Goal: Information Seeking & Learning: Learn about a topic

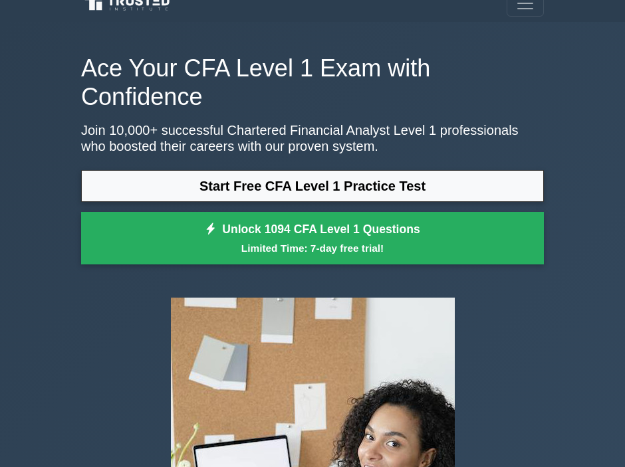
scroll to position [16, 0]
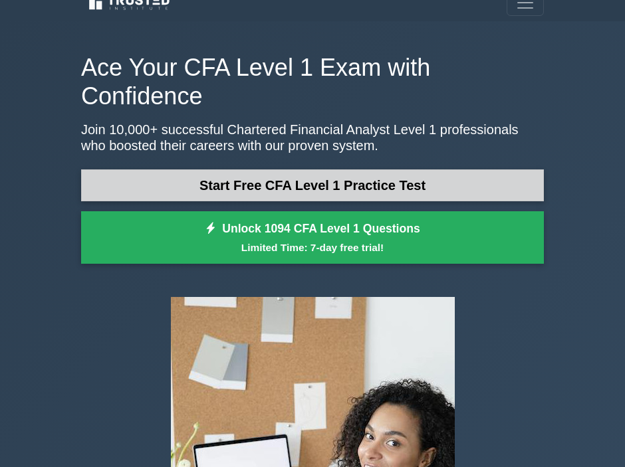
click at [308, 181] on link "Start Free CFA Level 1 Practice Test" at bounding box center [312, 185] width 463 height 32
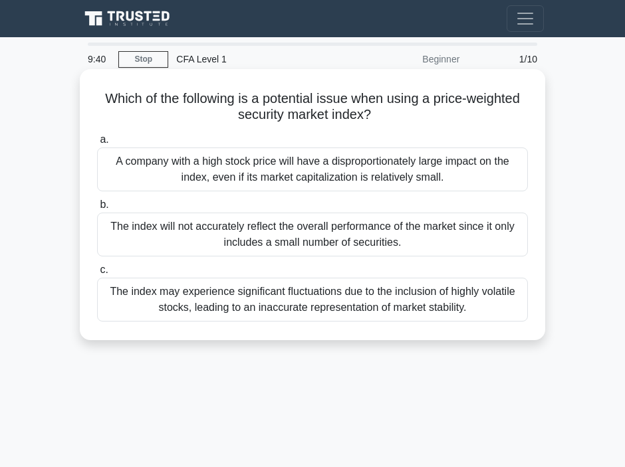
click at [303, 168] on div "A company with a high stock price will have a disproportionately large impact o…" at bounding box center [312, 170] width 431 height 44
click at [97, 144] on input "a. A company with a high stock price will have a disproportionately large impac…" at bounding box center [97, 140] width 0 height 9
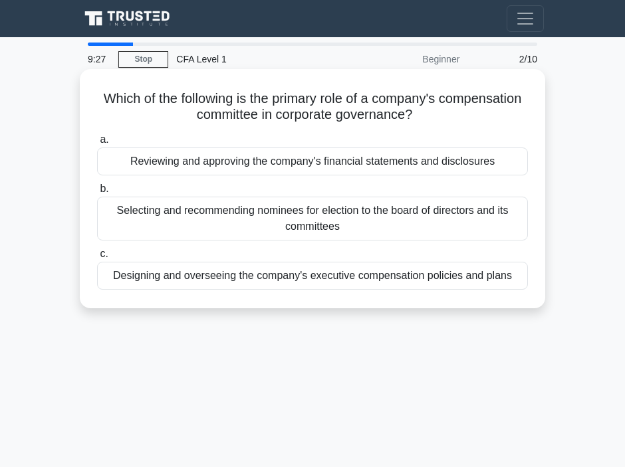
click at [424, 283] on div "Designing and overseeing the company's executive compensation policies and plans" at bounding box center [312, 276] width 431 height 28
click at [97, 259] on input "c. Designing and overseeing the company's executive compensation policies and p…" at bounding box center [97, 254] width 0 height 9
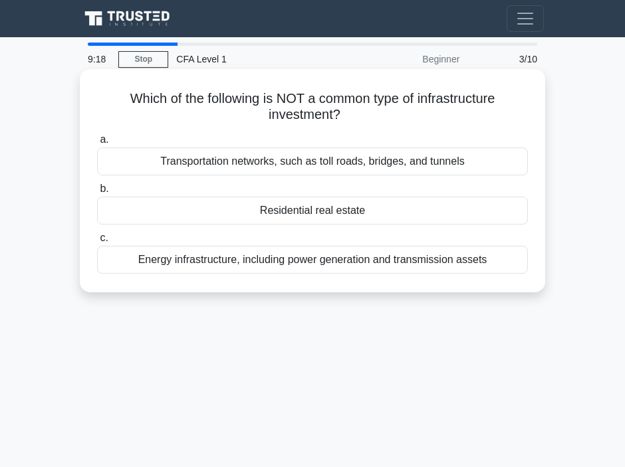
click at [307, 209] on div "Residential real estate" at bounding box center [312, 211] width 431 height 28
click at [97, 193] on input "b. Residential real estate" at bounding box center [97, 189] width 0 height 9
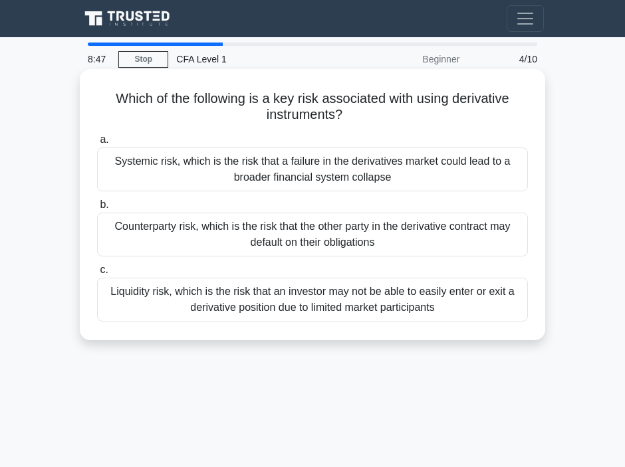
click at [360, 306] on div "Liquidity risk, which is the risk that an investor may not be able to easily en…" at bounding box center [312, 300] width 431 height 44
click at [97, 275] on input "c. Liquidity risk, which is the risk that an investor may not be able to easily…" at bounding box center [97, 270] width 0 height 9
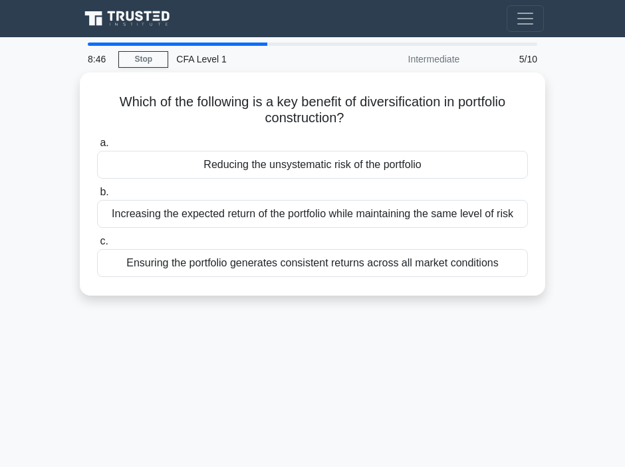
click at [564, 217] on main "8:46 Stop CFA Level 1 Intermediate 5/10 Which of the following is a key benefit…" at bounding box center [312, 374] width 625 height 675
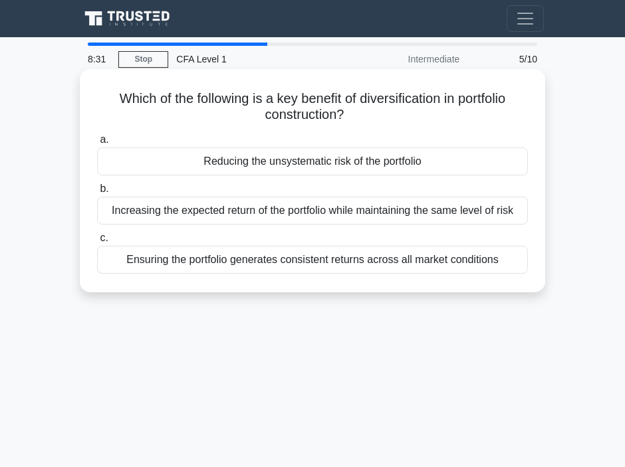
click at [385, 162] on div "Reducing the unsystematic risk of the portfolio" at bounding box center [312, 162] width 431 height 28
click at [97, 144] on input "a. Reducing the unsystematic risk of the portfolio" at bounding box center [97, 140] width 0 height 9
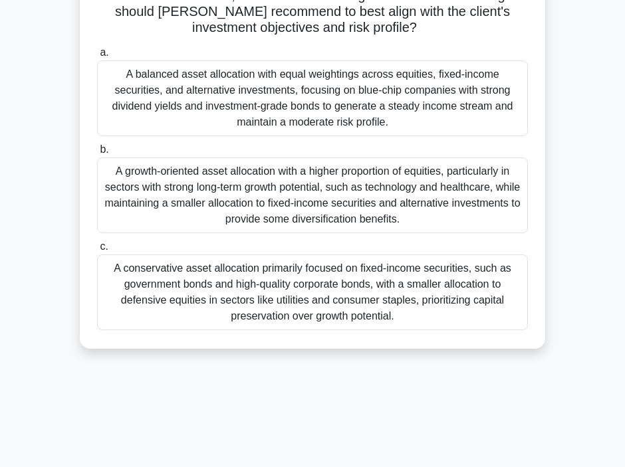
scroll to position [183, 0]
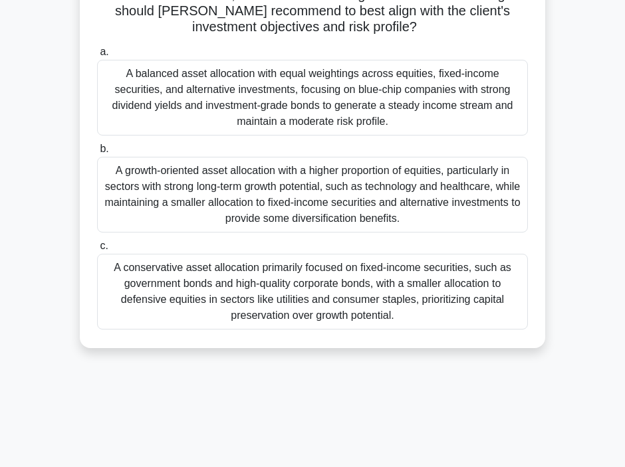
click at [130, 161] on div "A growth-oriented asset allocation with a higher proportion of equities, partic…" at bounding box center [312, 195] width 431 height 76
click at [97, 154] on input "b. A growth-oriented asset allocation with a higher proportion of equities, par…" at bounding box center [97, 149] width 0 height 9
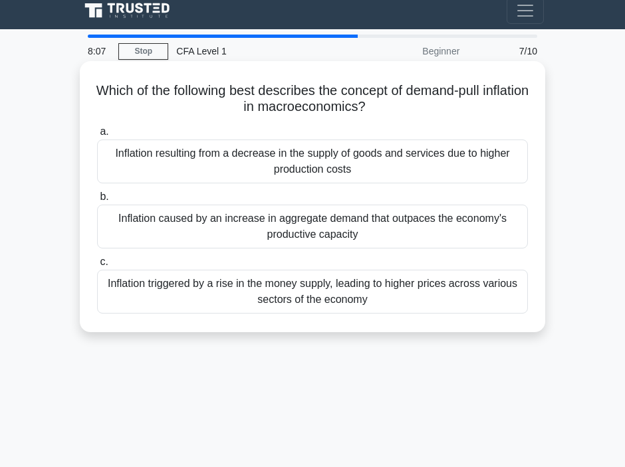
scroll to position [0, 0]
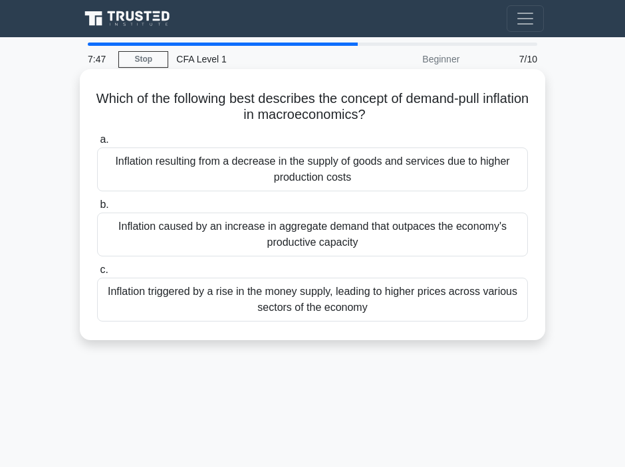
click at [319, 239] on div "Inflation caused by an increase in aggregate demand that outpaces the economy's…" at bounding box center [312, 235] width 431 height 44
click at [97, 209] on input "b. Inflation caused by an increase in aggregate demand that outpaces the econom…" at bounding box center [97, 205] width 0 height 9
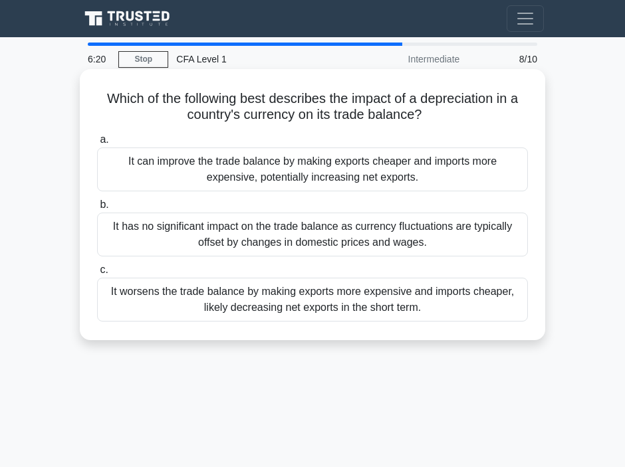
click at [373, 237] on div "It has no significant impact on the trade balance as currency fluctuations are …" at bounding box center [312, 235] width 431 height 44
click at [97, 209] on input "b. It has no significant impact on the trade balance as currency fluctuations a…" at bounding box center [97, 205] width 0 height 9
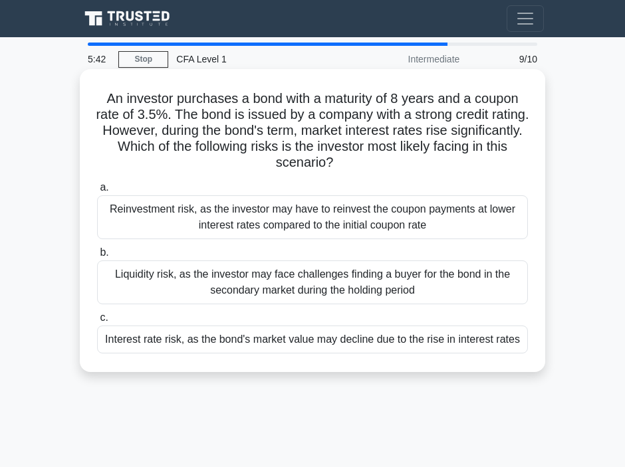
click at [328, 340] on div "Interest rate risk, as the bond's market value may decline due to the rise in i…" at bounding box center [312, 340] width 431 height 28
click at [97, 322] on input "c. Interest rate risk, as the bond's market value may decline due to the rise i…" at bounding box center [97, 318] width 0 height 9
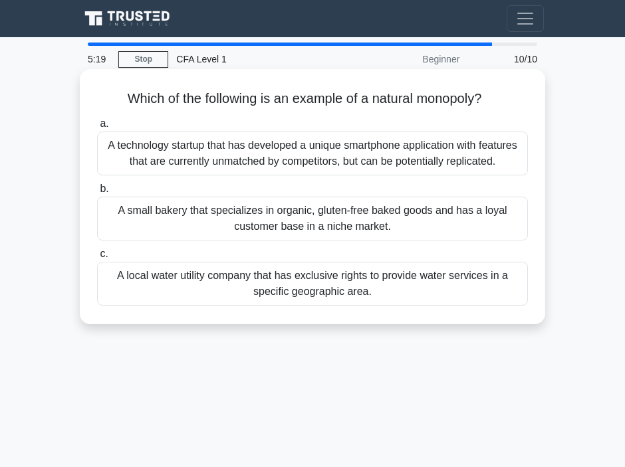
click at [279, 154] on div "A technology startup that has developed a unique smartphone application with fe…" at bounding box center [312, 154] width 431 height 44
click at [97, 128] on input "a. A technology startup that has developed a unique smartphone application with…" at bounding box center [97, 124] width 0 height 9
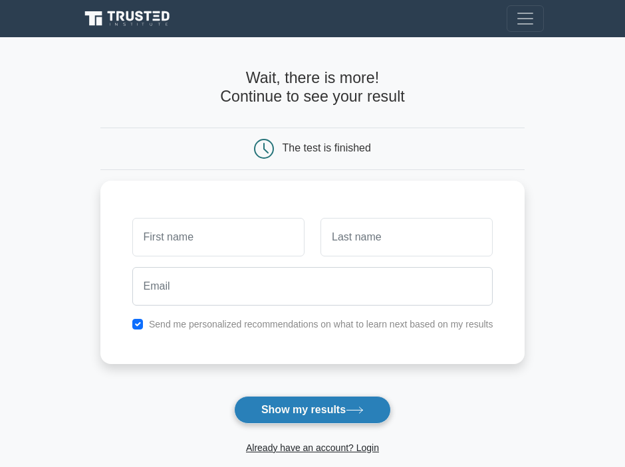
click at [298, 409] on button "Show my results" at bounding box center [312, 410] width 157 height 28
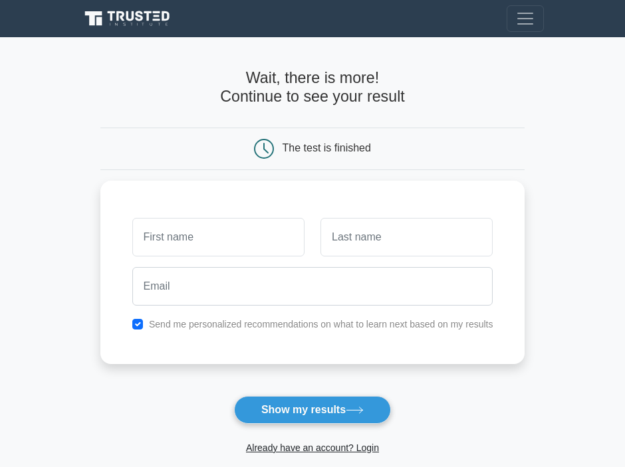
click at [473, 436] on div "Already have an account? Login" at bounding box center [312, 440] width 425 height 32
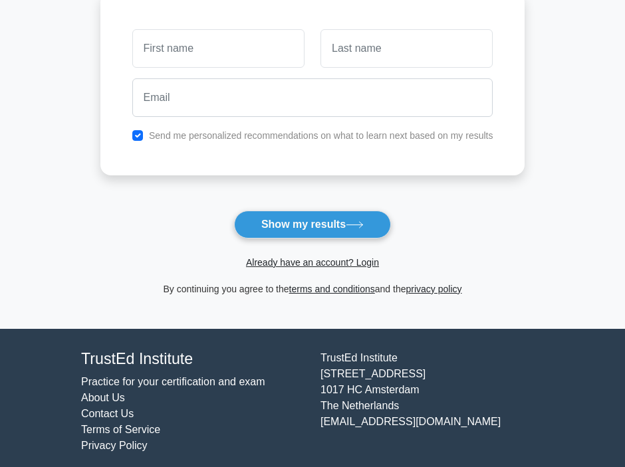
scroll to position [186, 0]
